Goal: Task Accomplishment & Management: Complete application form

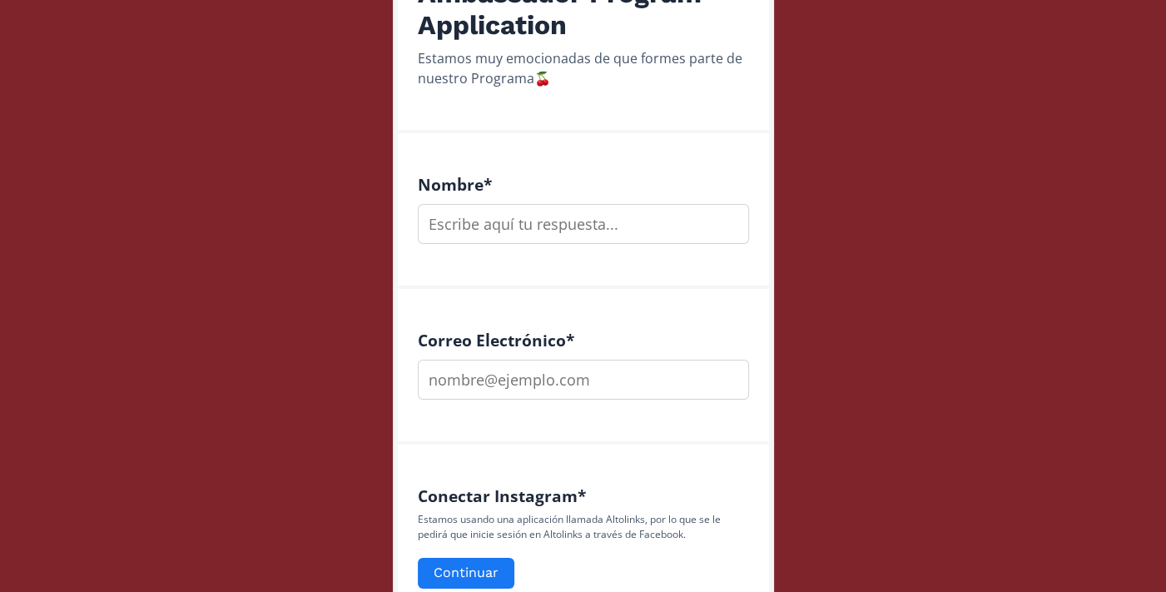
scroll to position [362, 0]
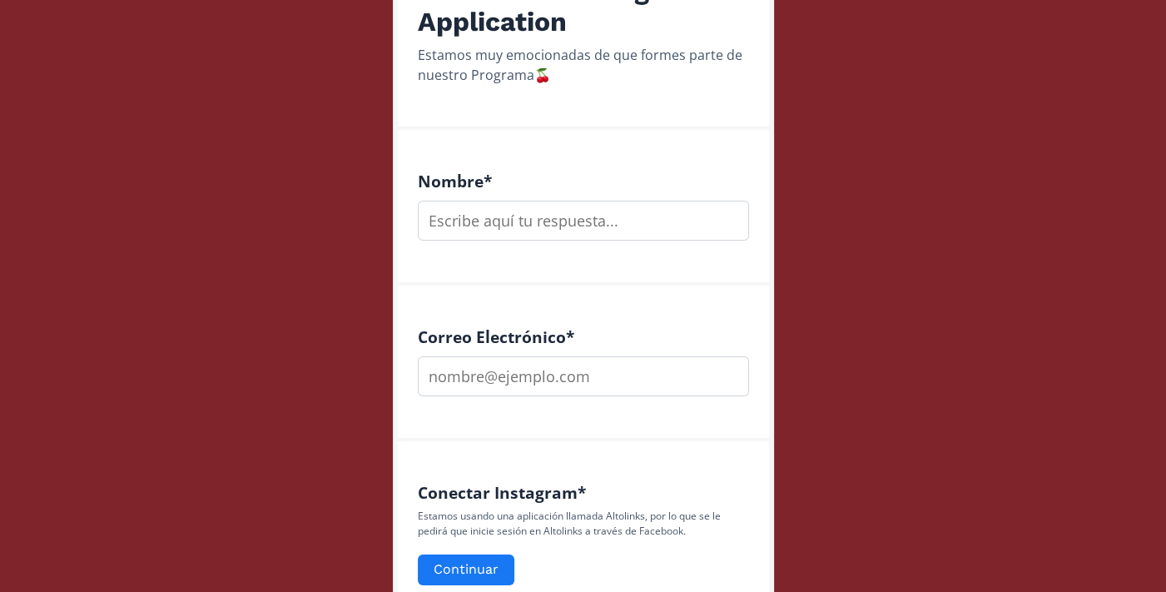
click at [561, 211] on input "text" at bounding box center [583, 221] width 331 height 40
type input "[PERSON_NAME]"
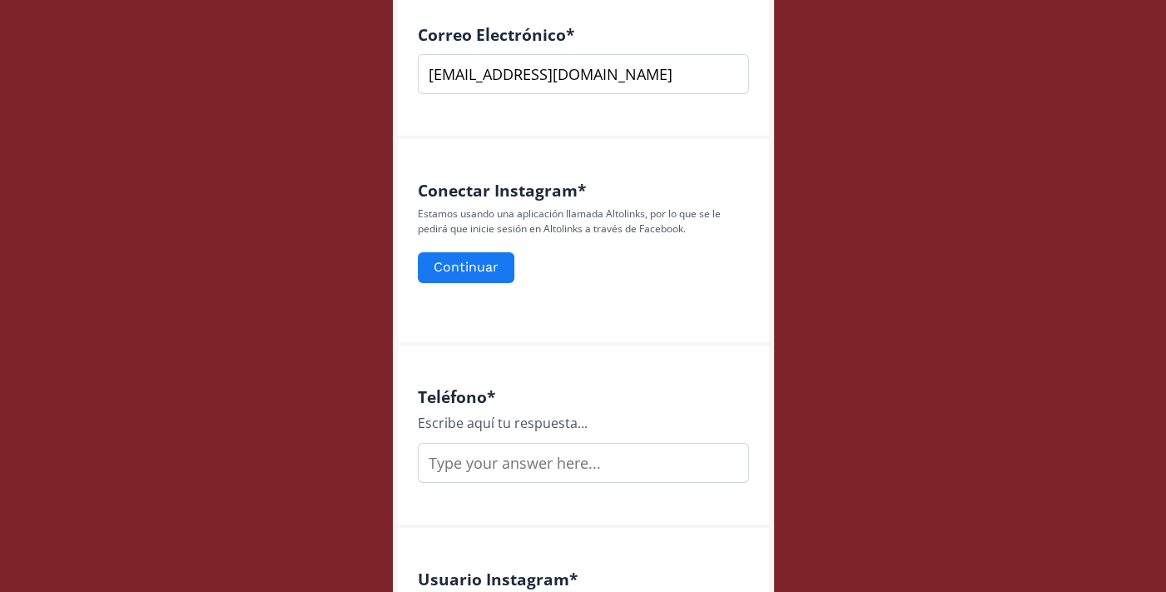
scroll to position [665, 0]
type input "[EMAIL_ADDRESS][DOMAIN_NAME]"
click at [473, 262] on button "Continuar" at bounding box center [466, 267] width 102 height 36
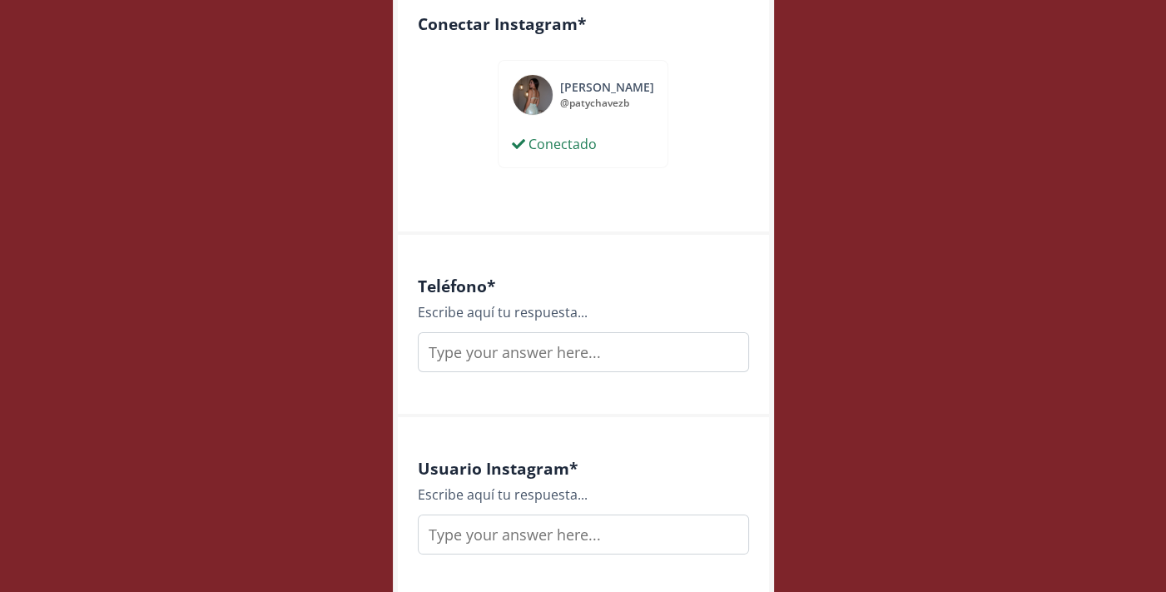
scroll to position [869, 0]
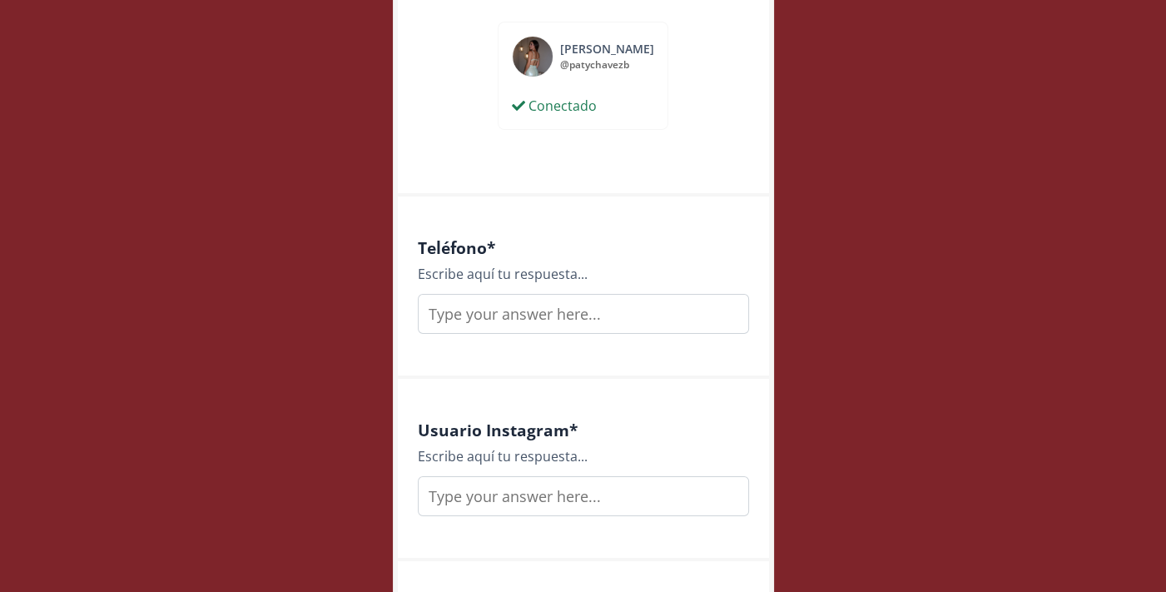
click at [627, 305] on input "text" at bounding box center [583, 314] width 331 height 40
type input "6182200430"
click at [611, 477] on input "text" at bounding box center [583, 496] width 331 height 40
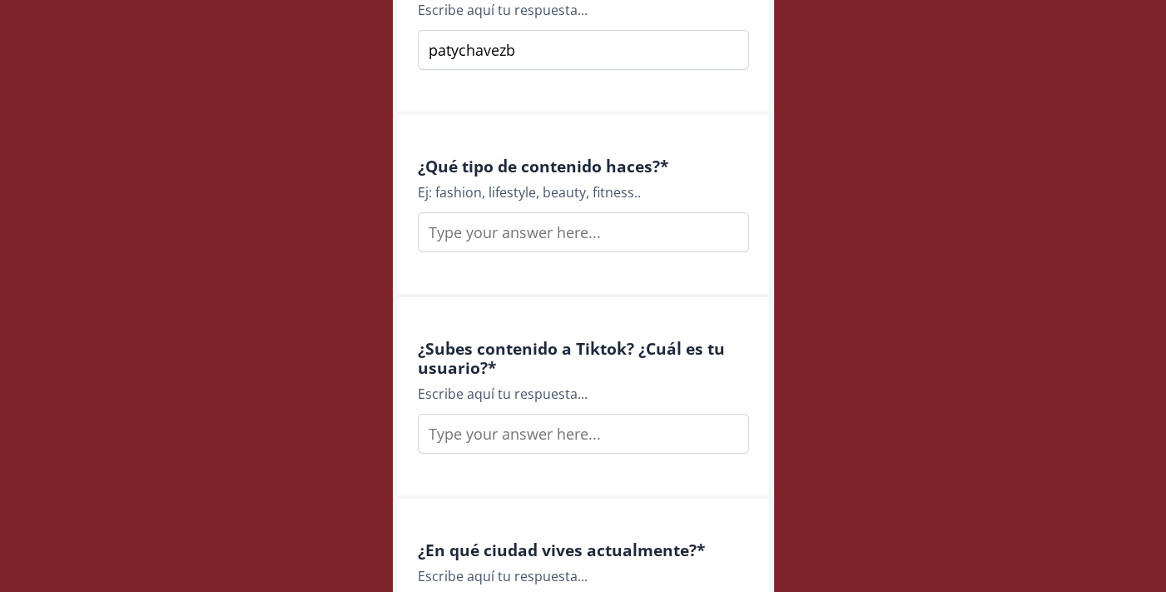
scroll to position [1320, 0]
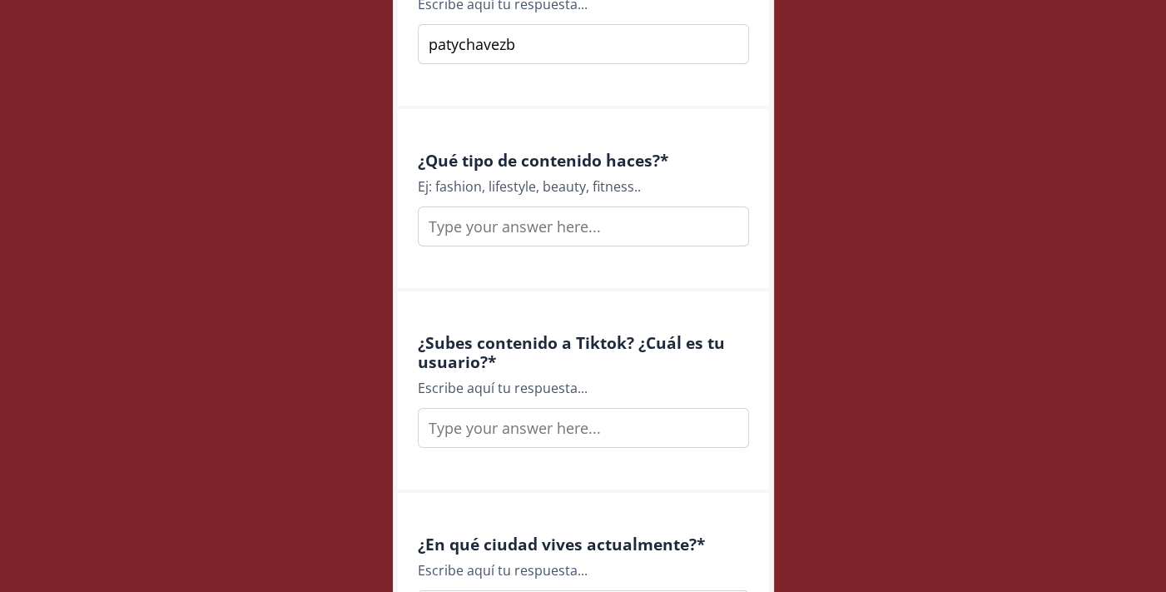
type input "patychavezb"
click at [583, 232] on input "text" at bounding box center [583, 226] width 331 height 40
type input "Fashion, fitness, lifestyle"
click at [538, 435] on input "text" at bounding box center [583, 428] width 331 height 40
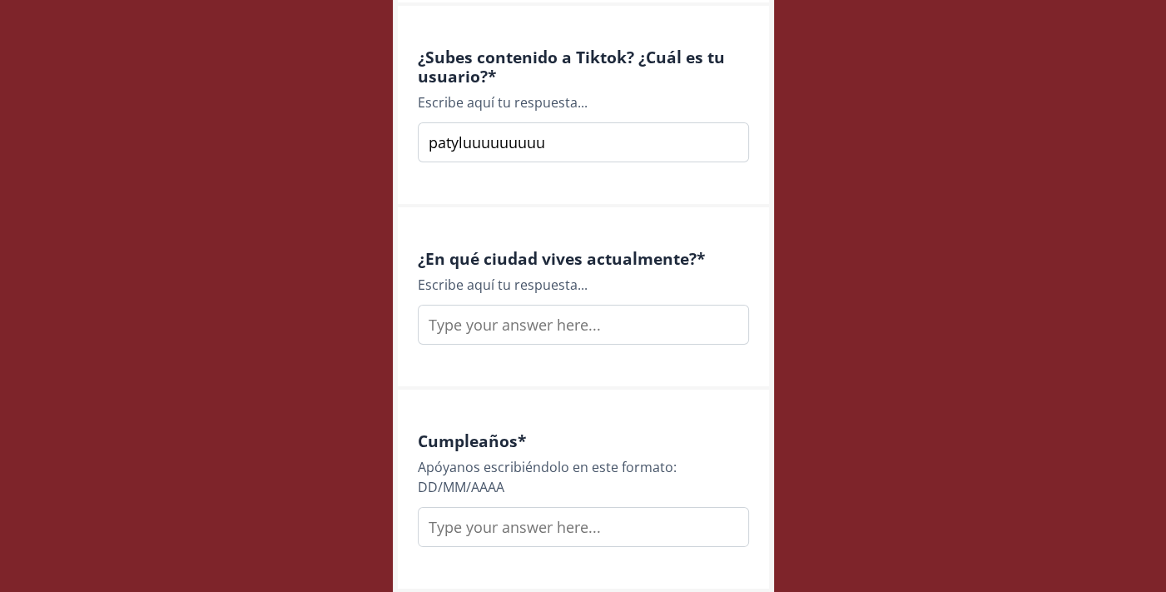
scroll to position [1611, 0]
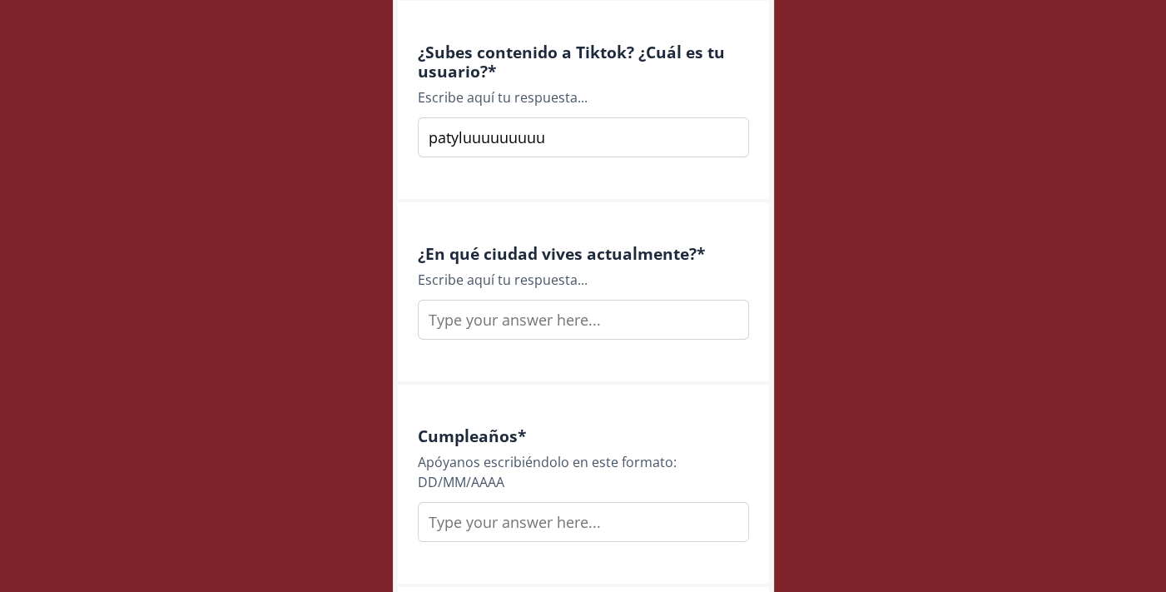
type input "patyluuuuuuuuu"
click at [534, 322] on input "text" at bounding box center [583, 320] width 331 height 40
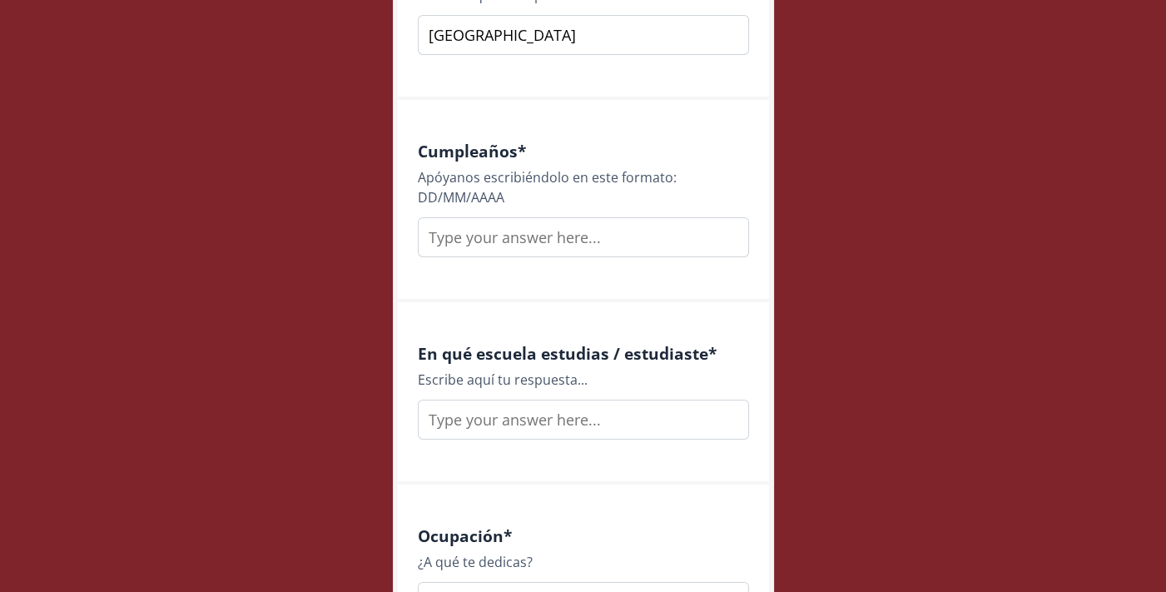
scroll to position [1896, 0]
type input "Durango y Monterrey"
click at [528, 252] on input "text" at bounding box center [583, 236] width 331 height 40
type input "04/03/2002"
click at [539, 420] on input "text" at bounding box center [583, 419] width 331 height 40
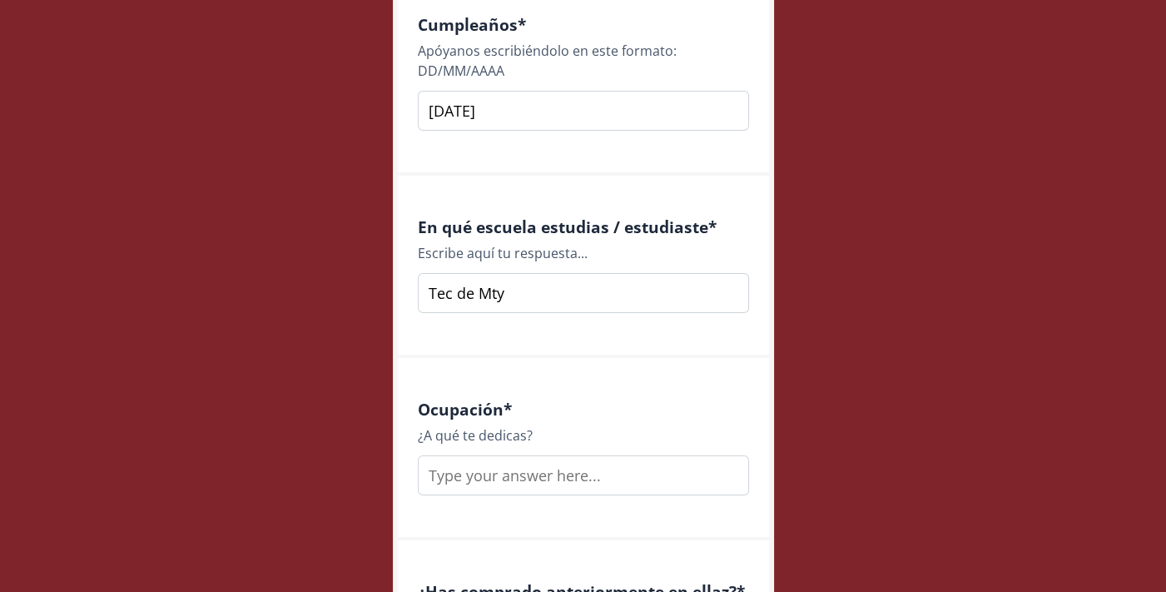
scroll to position [2180, 0]
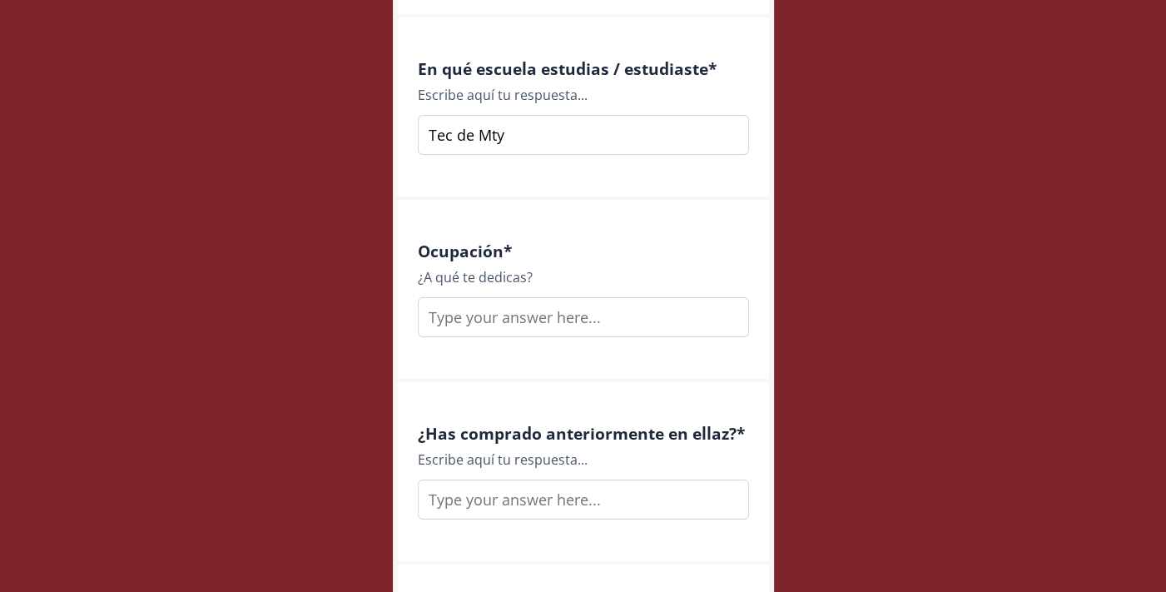
type input "Tec de Mty"
click at [530, 325] on input "text" at bounding box center [583, 317] width 331 height 40
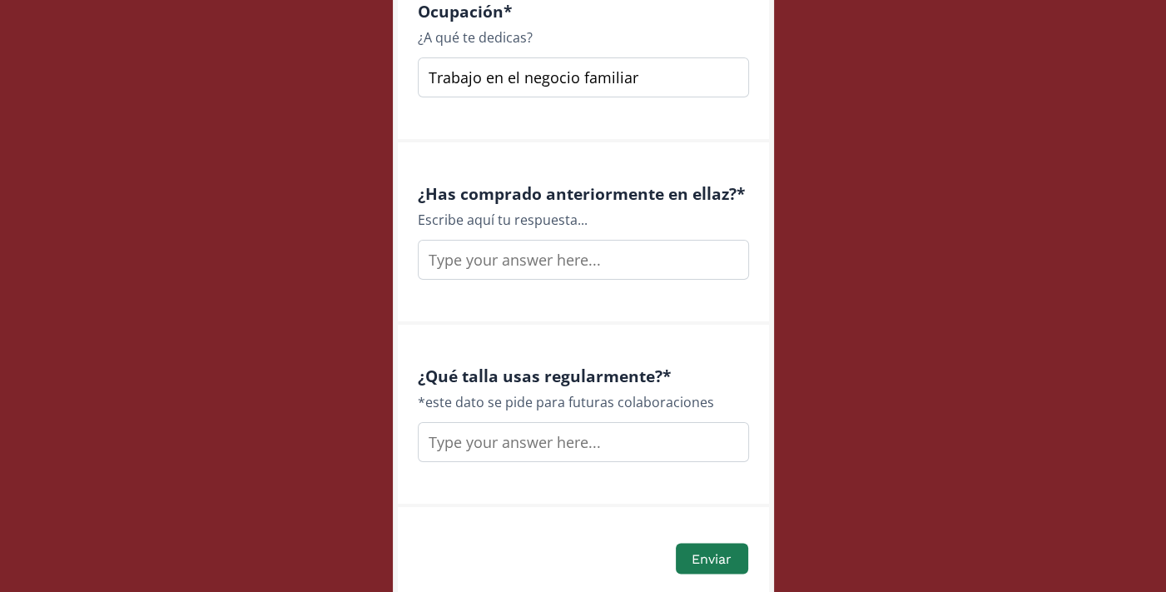
scroll to position [2420, 0]
type input "Trabajo en el negocio familiar"
click at [590, 253] on input "text" at bounding box center [583, 260] width 331 height 40
type input "Sii amo los nippies"
click at [564, 442] on input "text" at bounding box center [583, 442] width 331 height 40
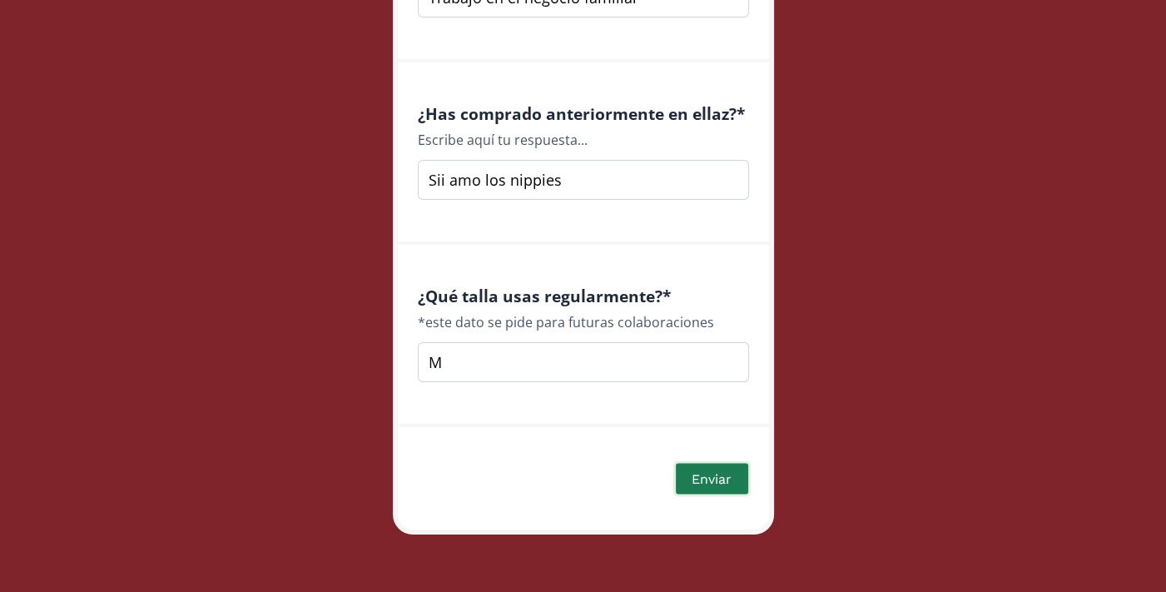
scroll to position [2498, 0]
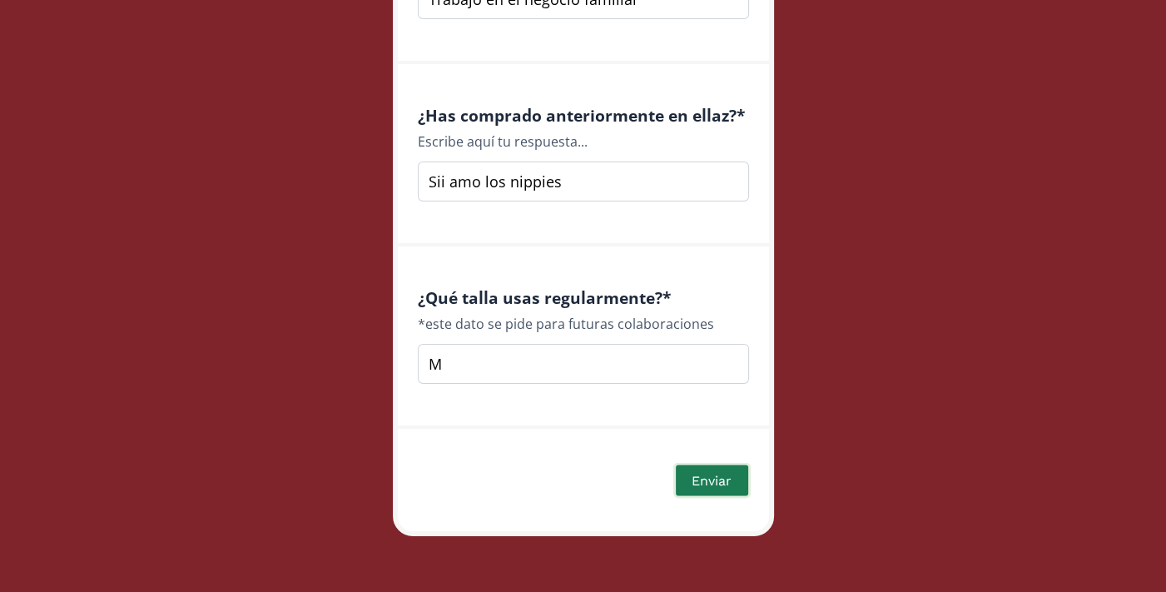
type input "M"
click at [713, 478] on button "Enviar" at bounding box center [711, 480] width 77 height 36
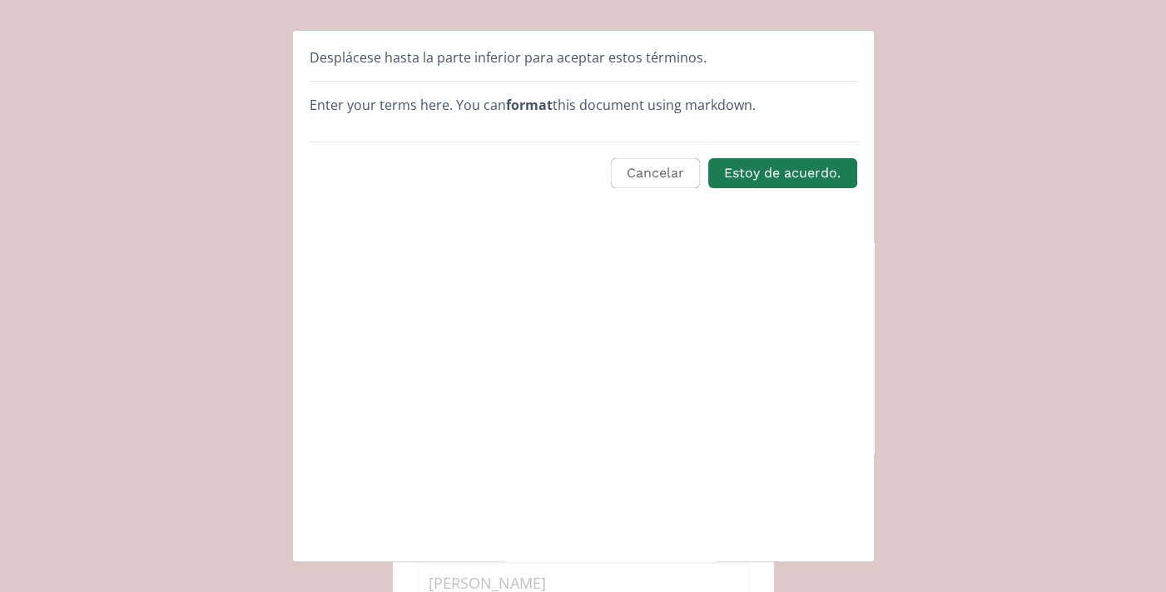
scroll to position [0, 0]
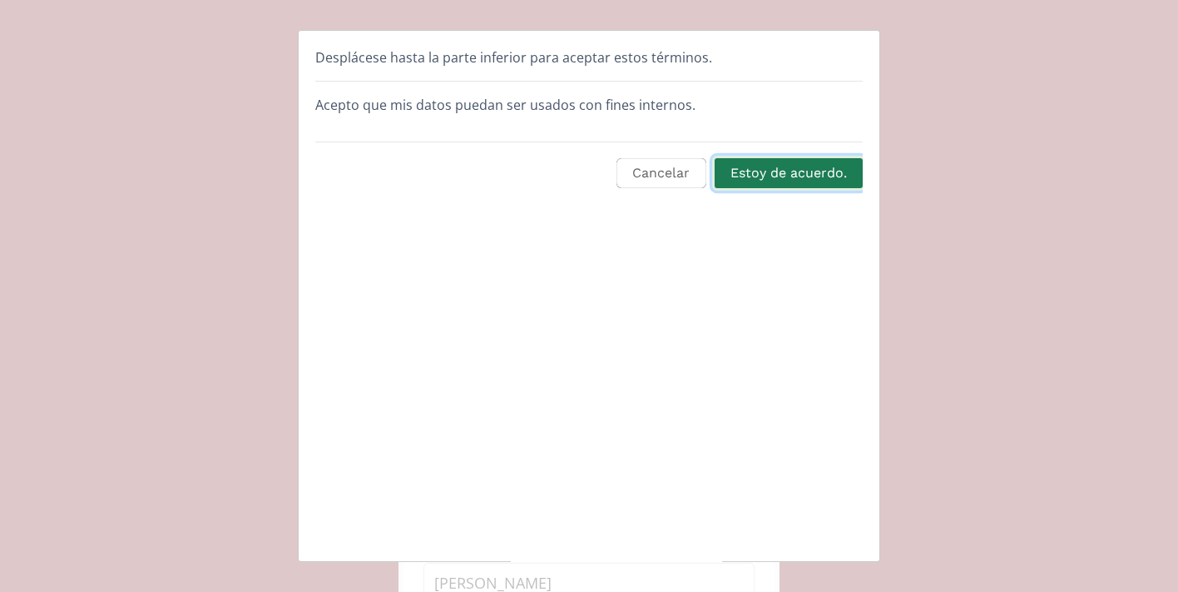
click at [835, 170] on button "Estoy de acuerdo." at bounding box center [788, 174] width 153 height 36
